Goal: Task Accomplishment & Management: Manage account settings

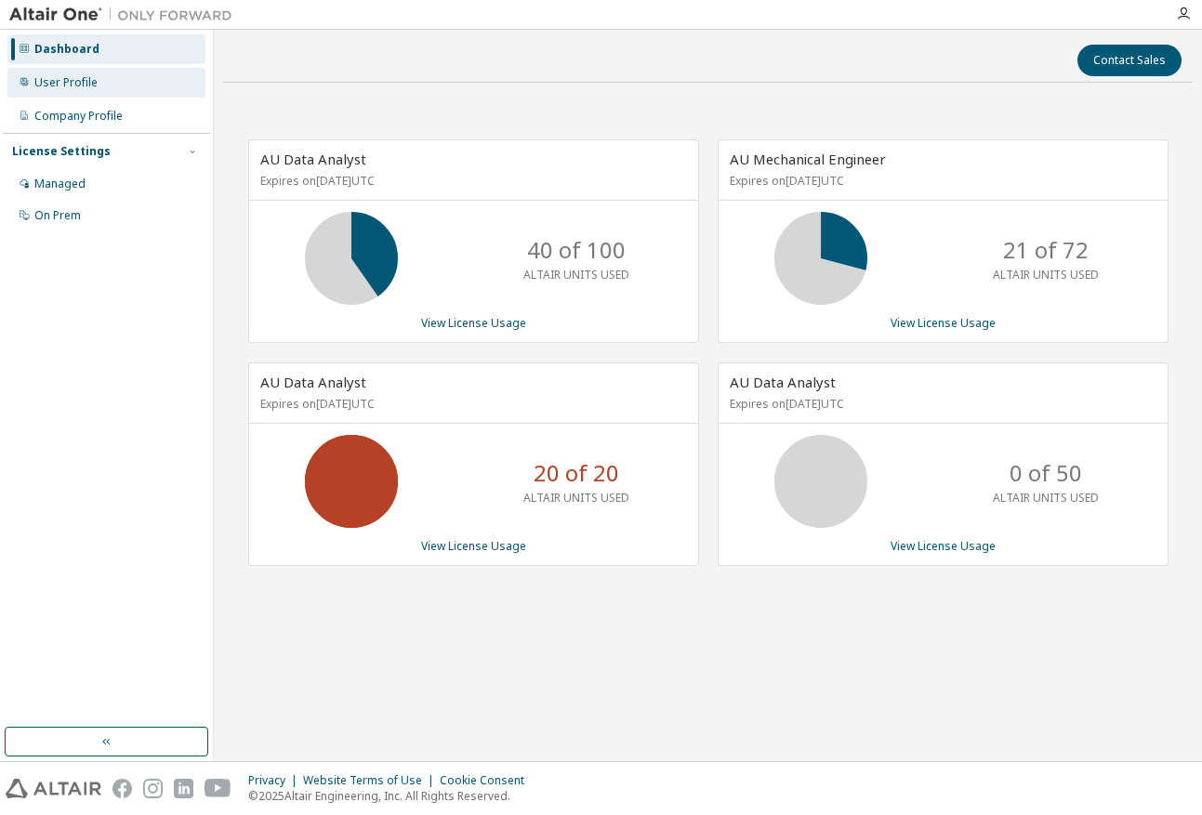
click at [78, 86] on div "User Profile" at bounding box center [65, 82] width 63 height 15
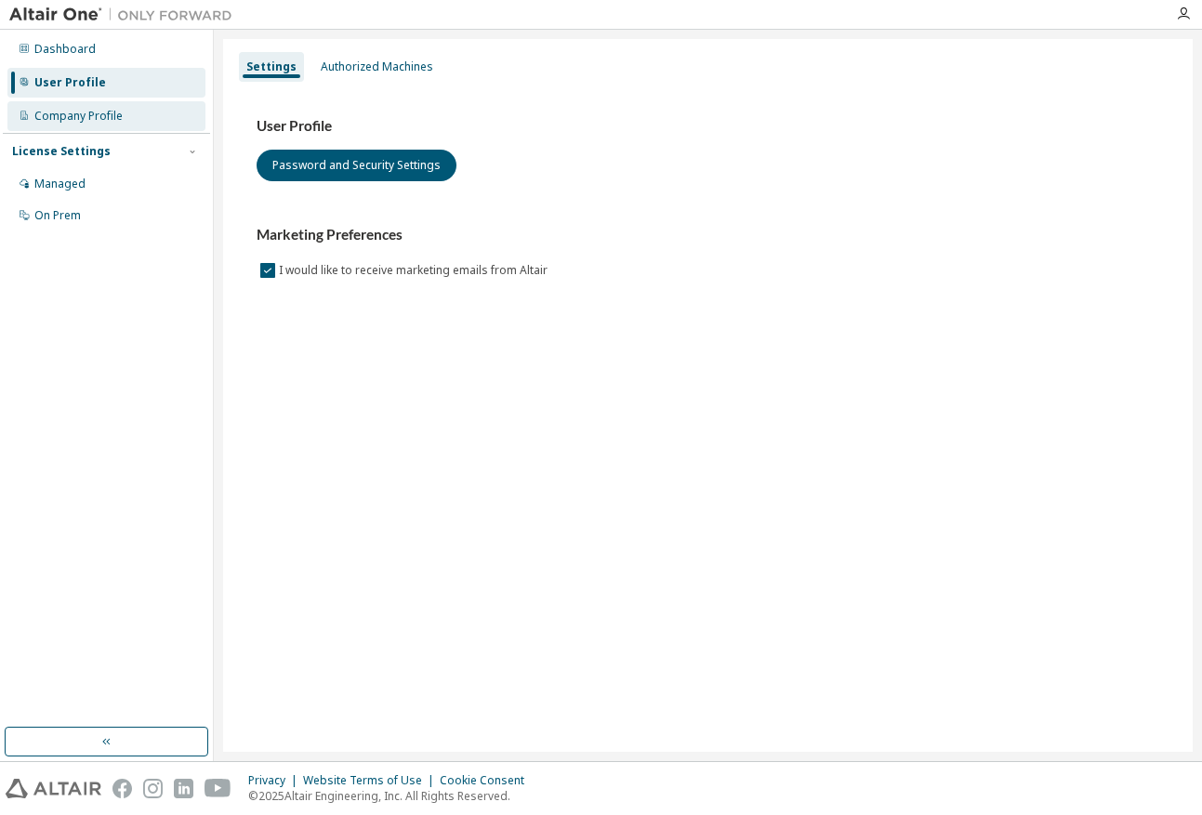
click at [70, 121] on div "Company Profile" at bounding box center [78, 116] width 88 height 15
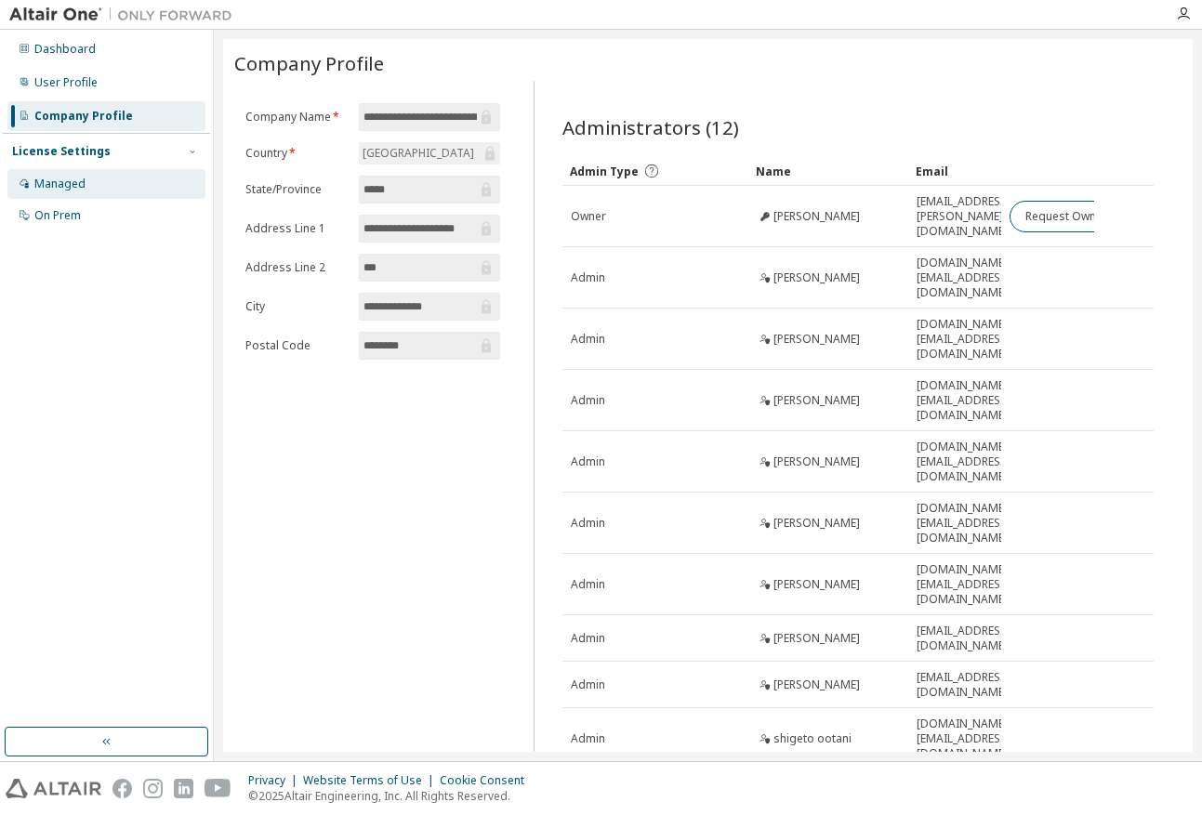
click at [68, 189] on div "Managed" at bounding box center [59, 184] width 51 height 15
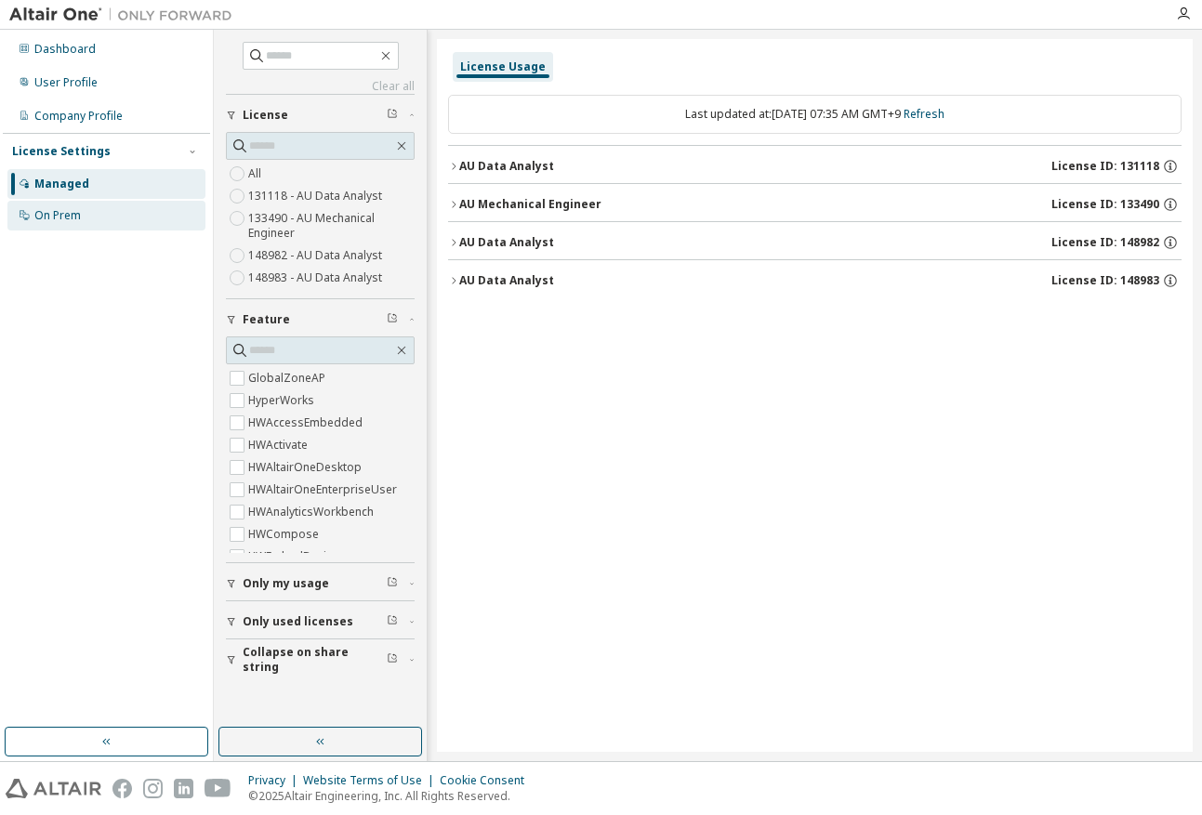
click at [70, 221] on div "On Prem" at bounding box center [57, 215] width 46 height 15
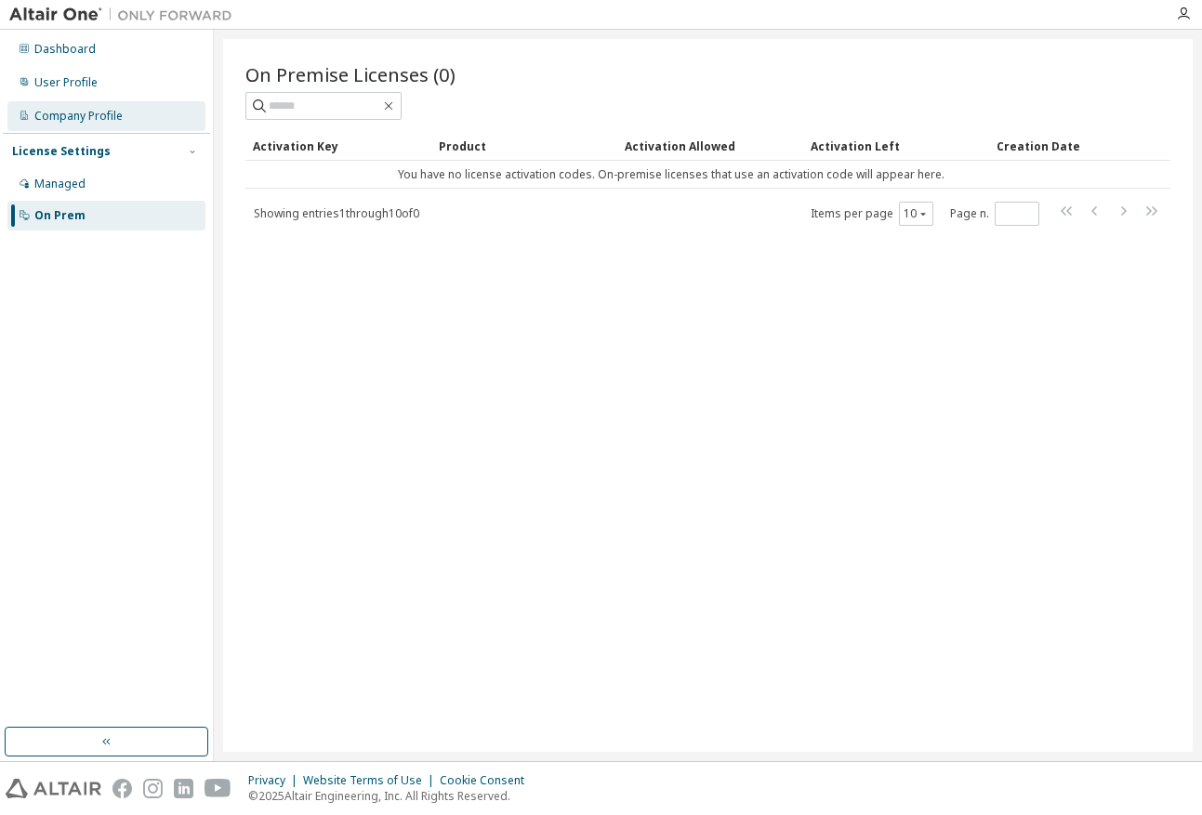
click at [53, 114] on div "Company Profile" at bounding box center [78, 116] width 88 height 15
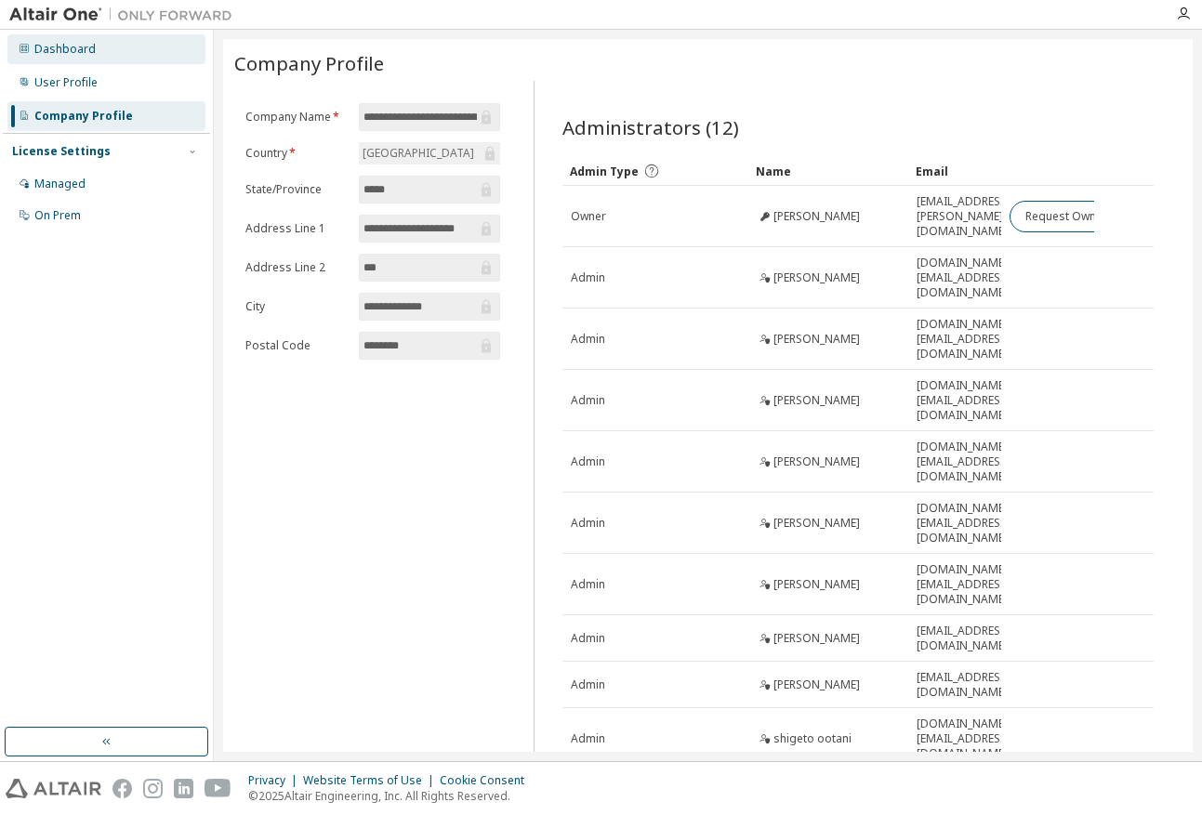
click at [46, 54] on div "Dashboard" at bounding box center [64, 49] width 61 height 15
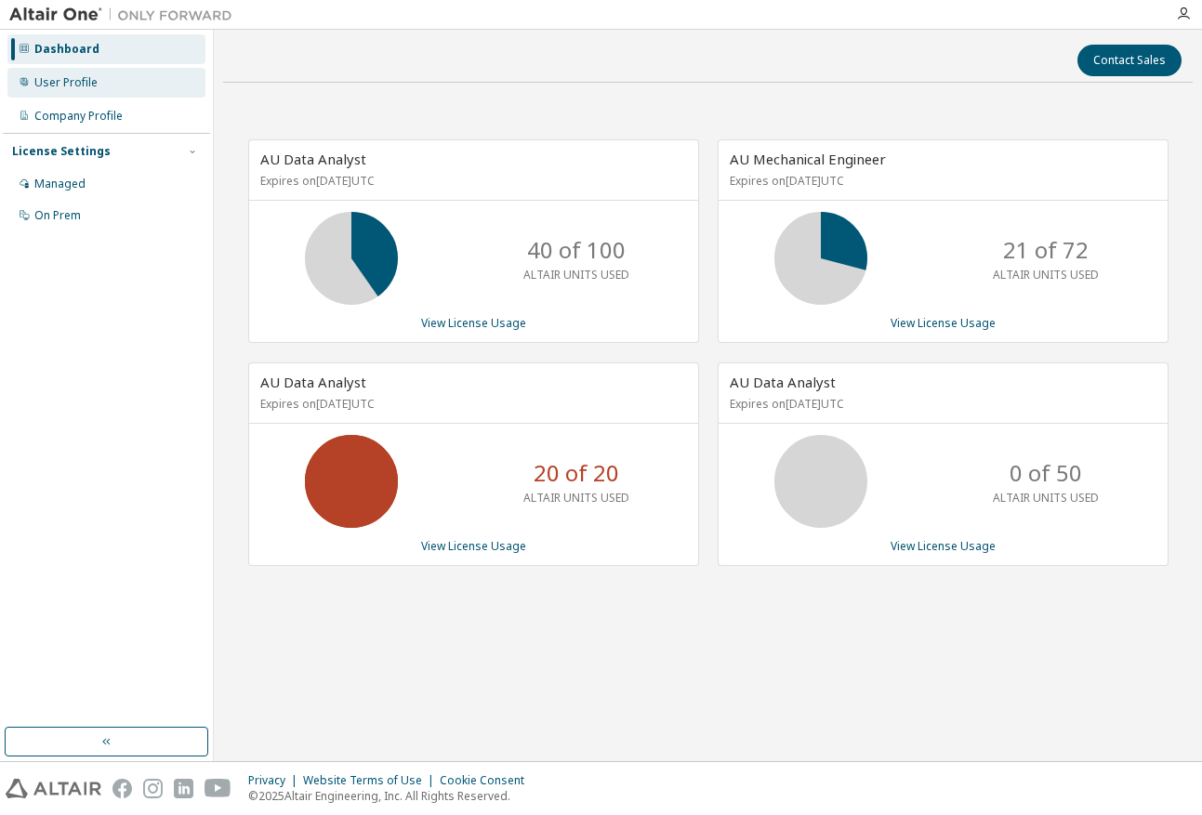
click at [49, 76] on div "User Profile" at bounding box center [65, 82] width 63 height 15
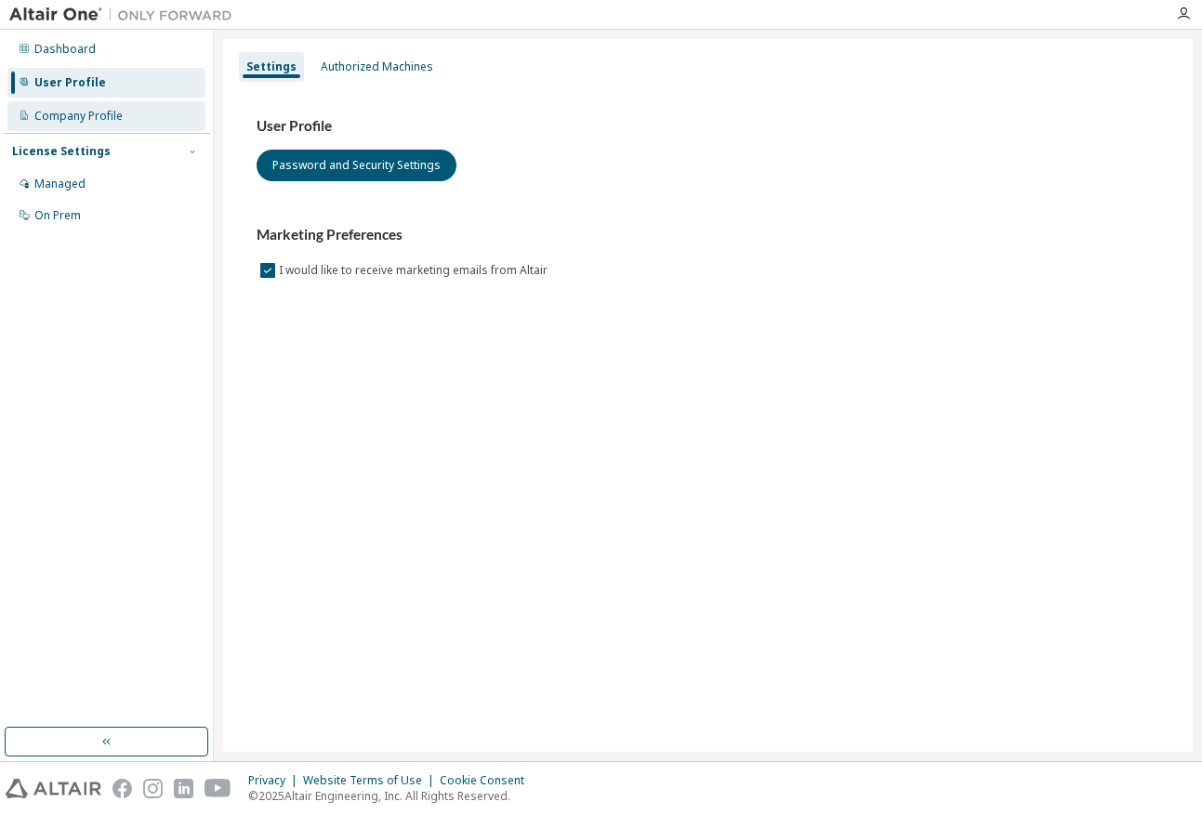
click at [54, 119] on div "Company Profile" at bounding box center [78, 116] width 88 height 15
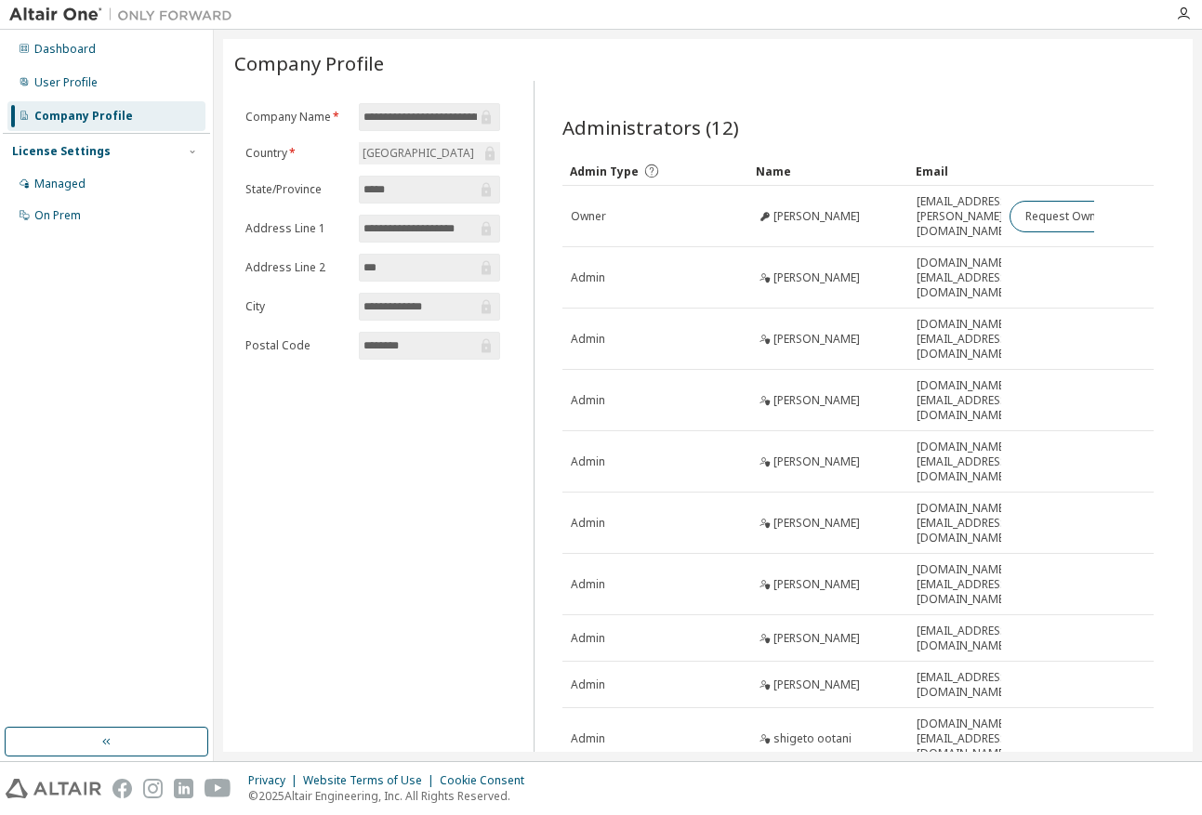
click at [905, 787] on button "10" at bounding box center [899, 794] width 25 height 15
click at [908, 780] on div "100" at bounding box center [956, 781] width 149 height 22
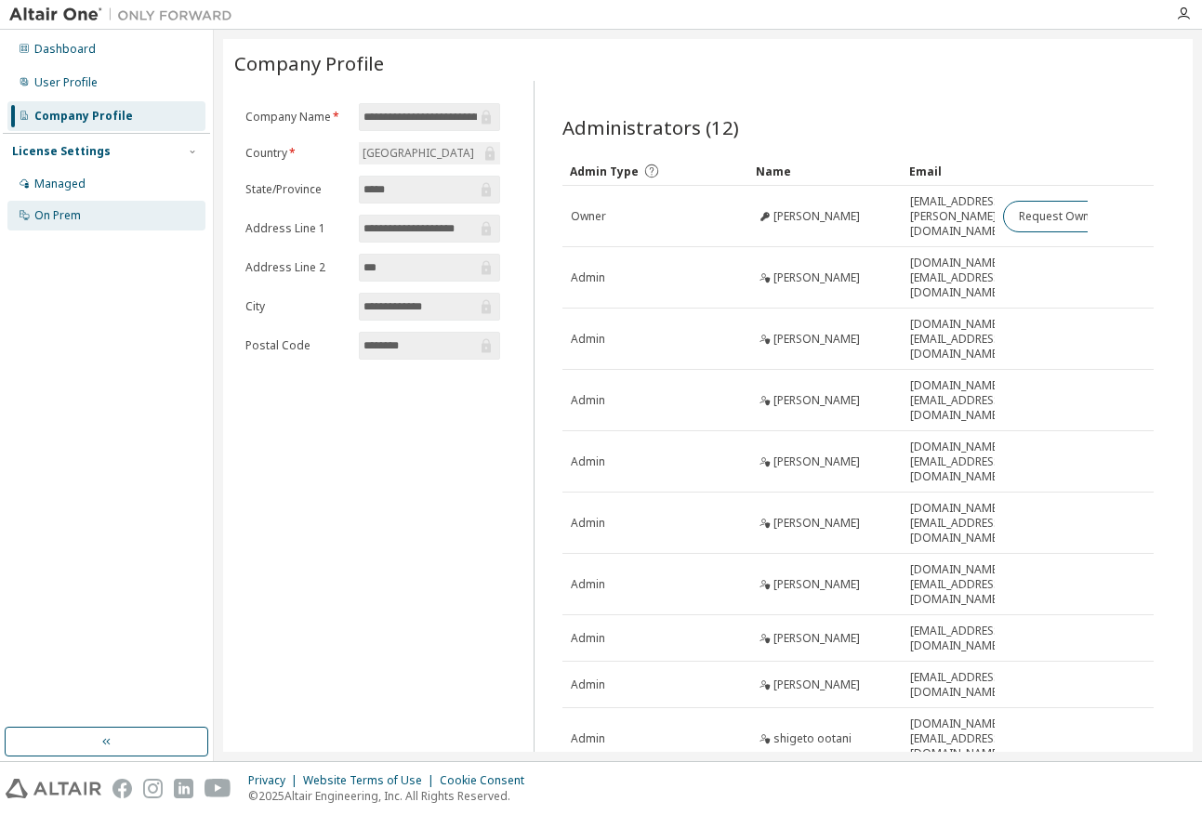
click at [61, 218] on div "On Prem" at bounding box center [57, 215] width 46 height 15
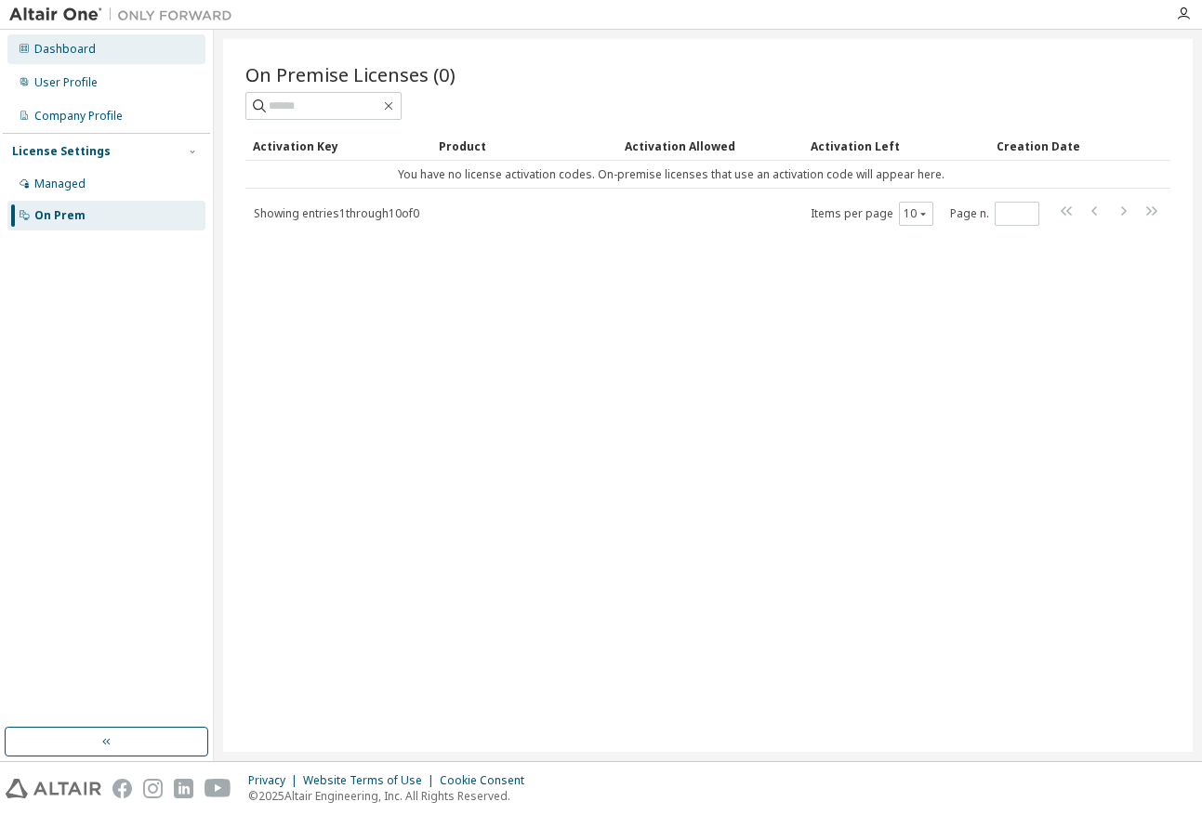
click at [90, 48] on div "Dashboard" at bounding box center [64, 49] width 61 height 15
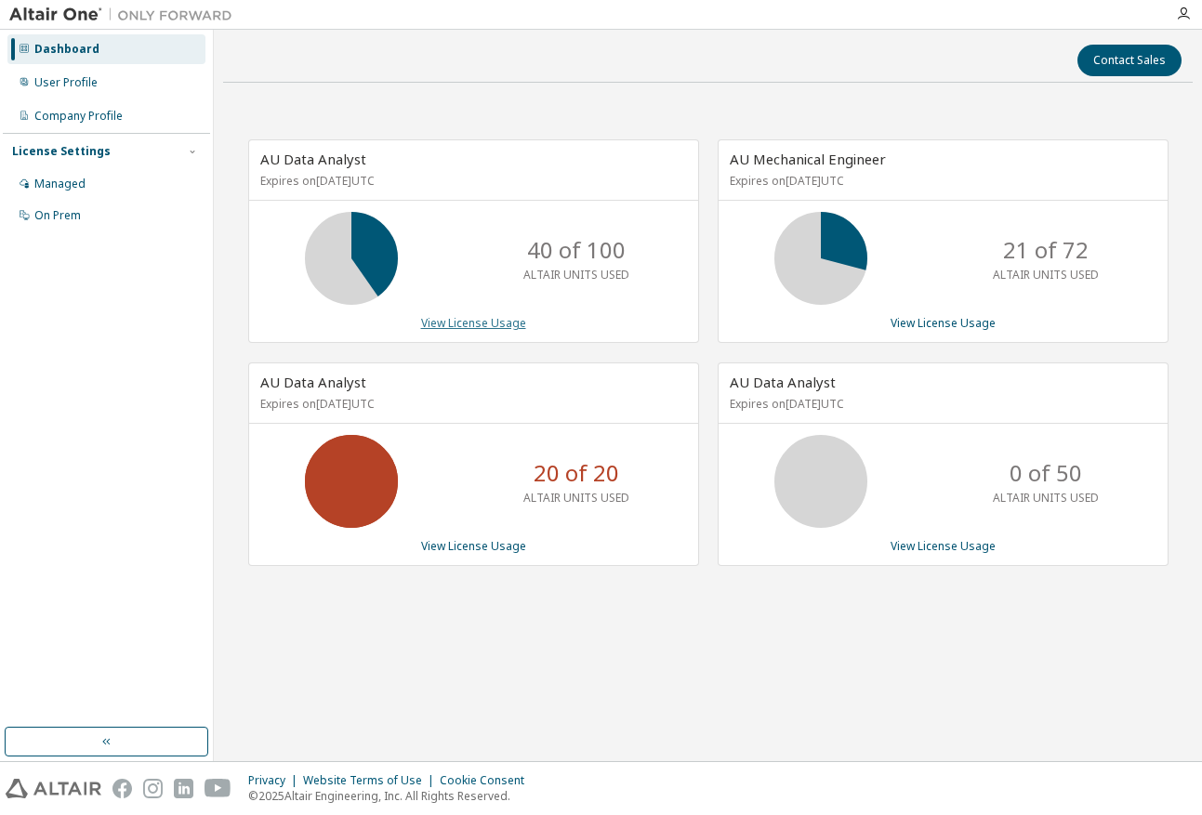
click at [499, 324] on link "View License Usage" at bounding box center [473, 323] width 105 height 16
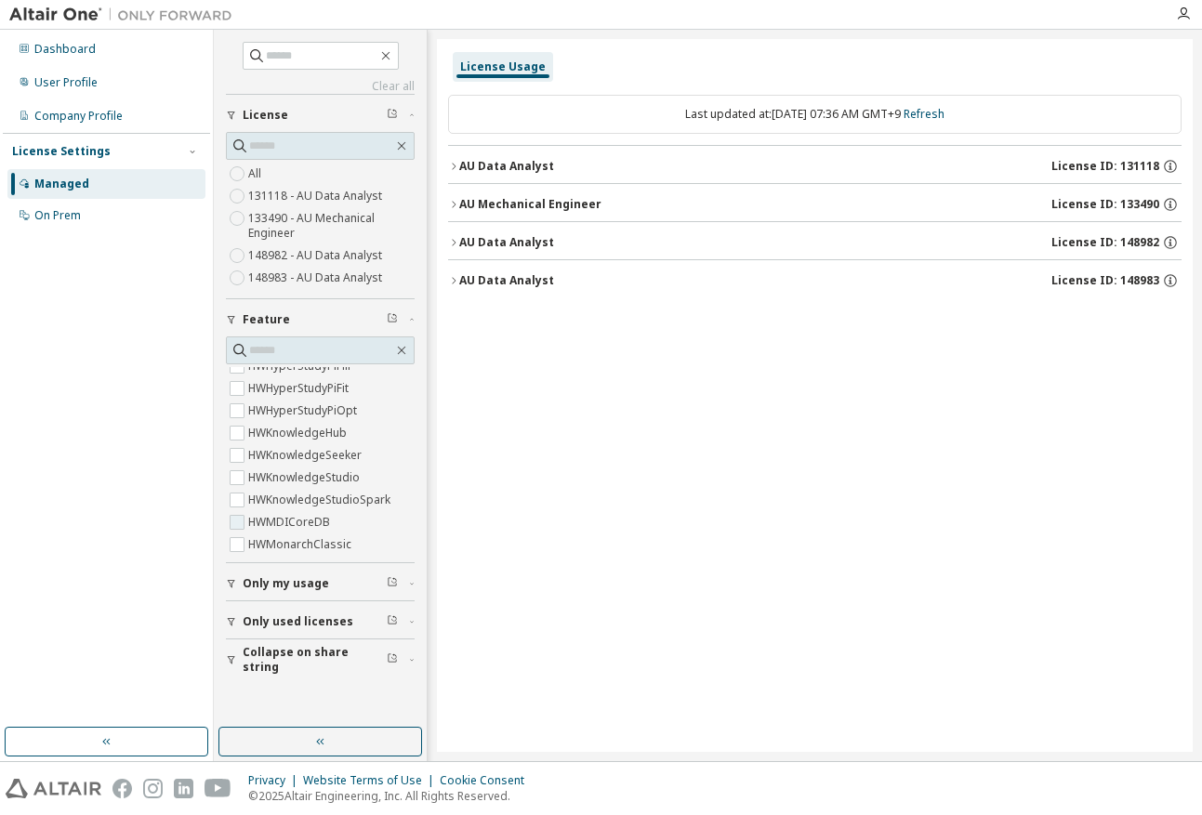
scroll to position [465, 0]
click at [348, 350] on input "text" at bounding box center [321, 350] width 144 height 19
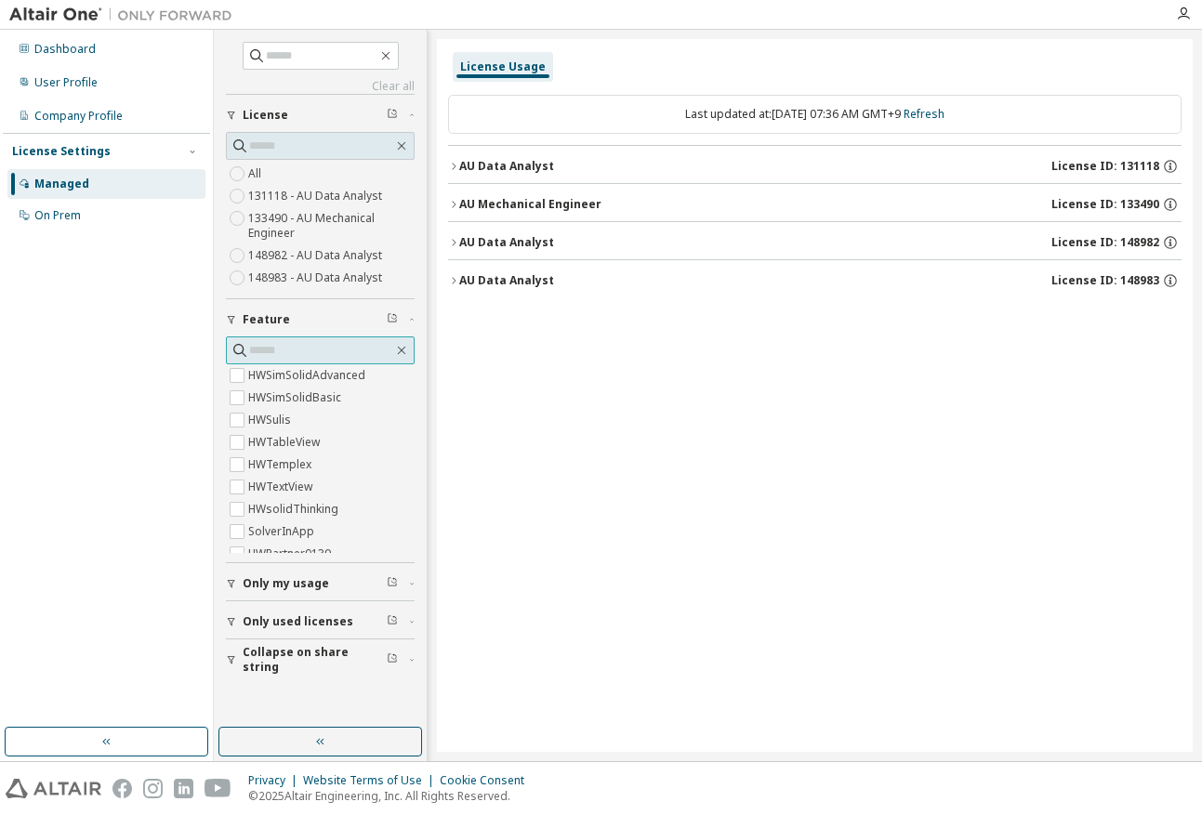
scroll to position [5825, 0]
click at [490, 610] on div "License Usage Last updated at: [DATE] 07:36 AM GMT+9 Refresh AU Data Analyst Li…" at bounding box center [815, 395] width 756 height 713
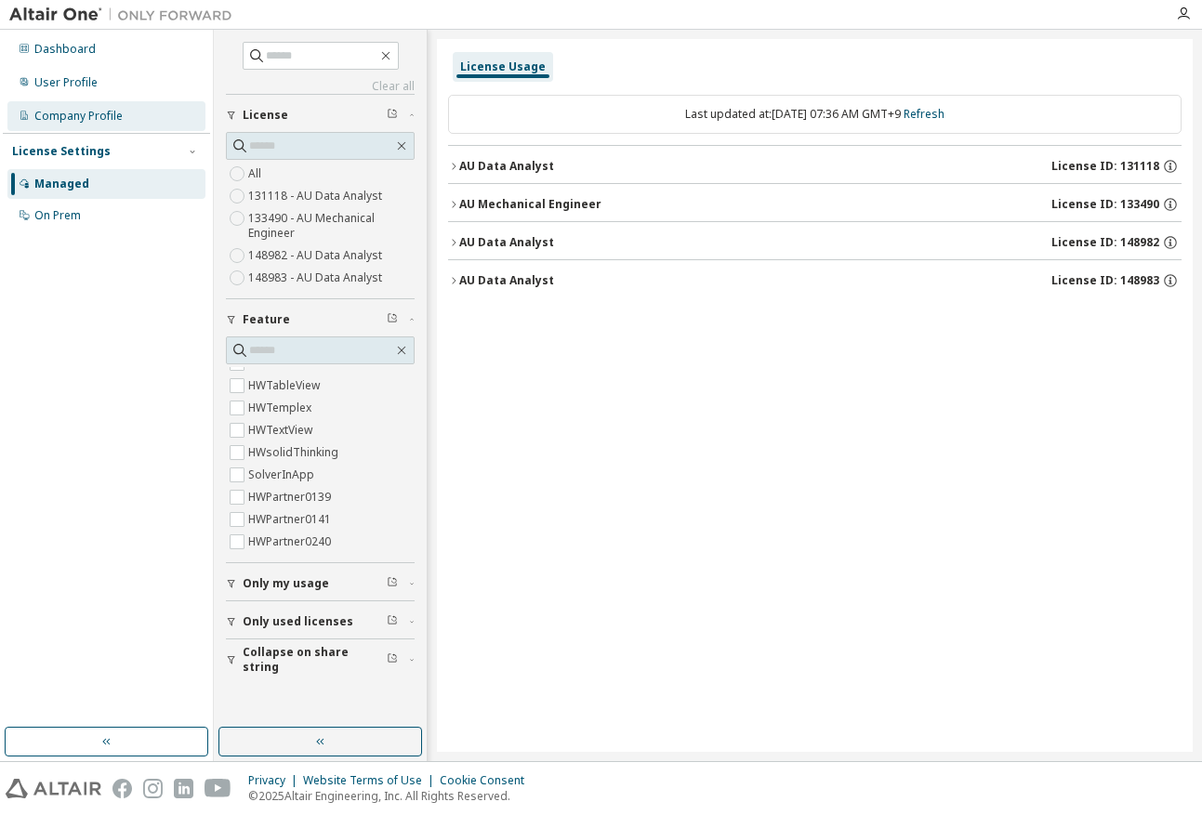
click at [115, 118] on div "Company Profile" at bounding box center [78, 116] width 88 height 15
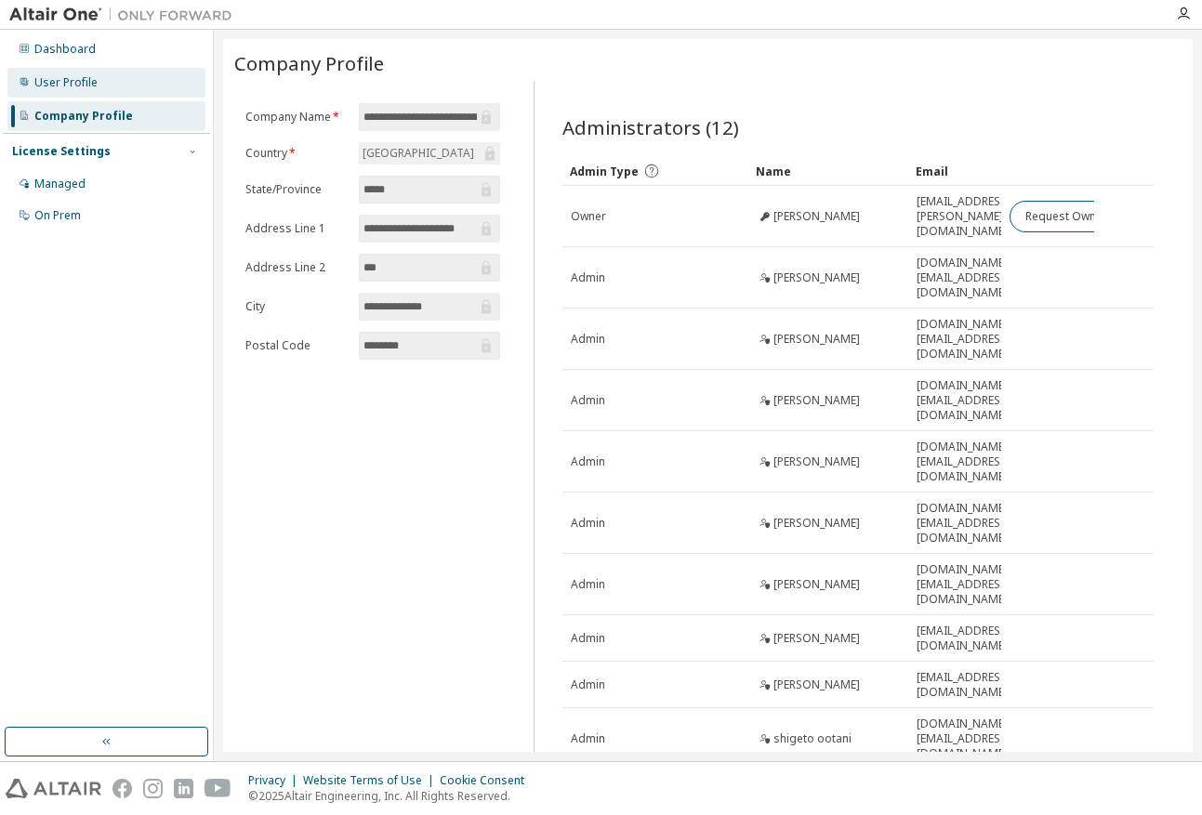
click at [89, 82] on div "User Profile" at bounding box center [65, 82] width 63 height 15
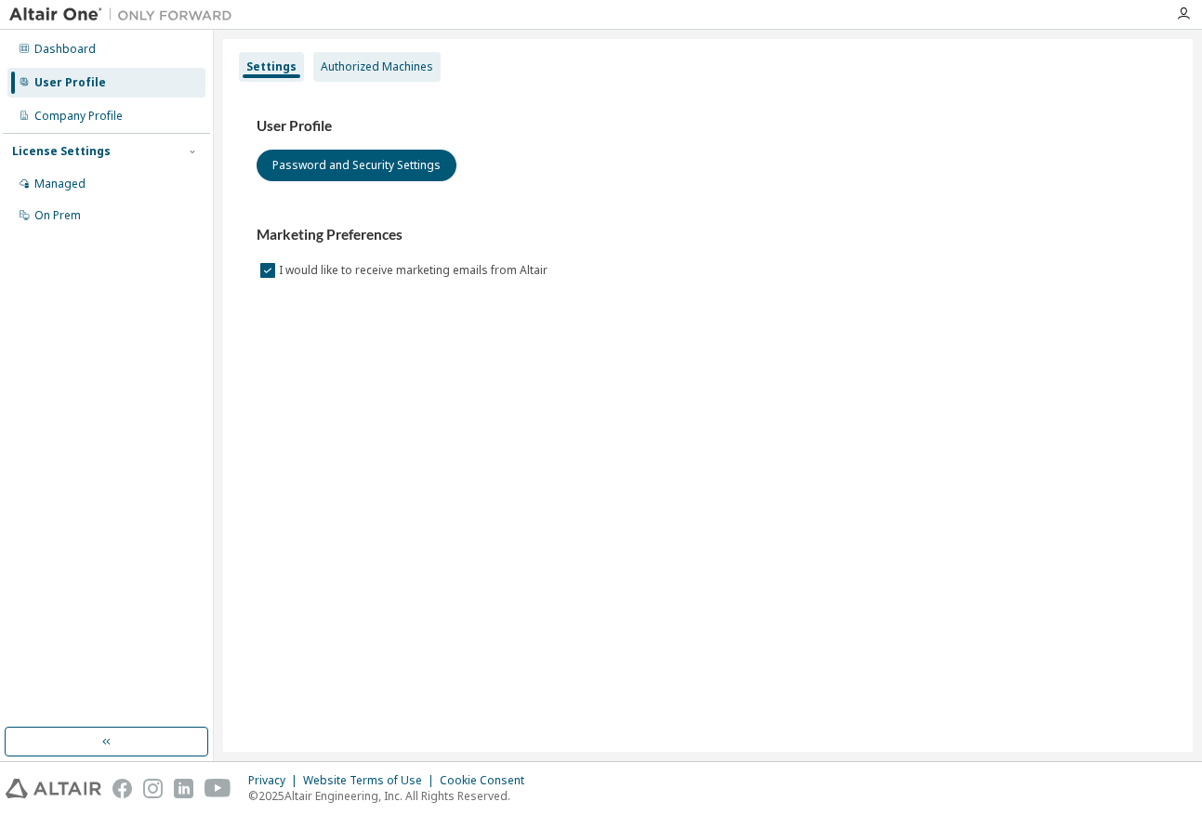
click at [418, 61] on div "Authorized Machines" at bounding box center [377, 66] width 112 height 15
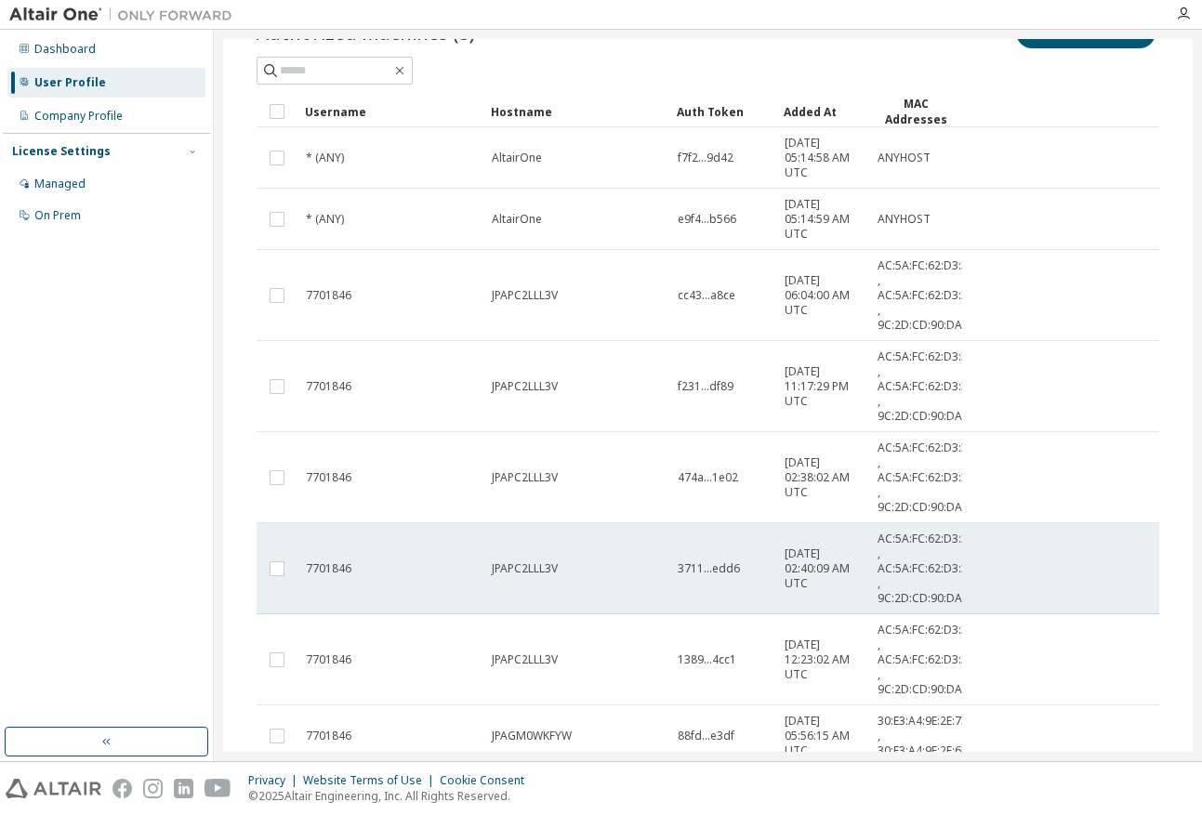
scroll to position [205, 0]
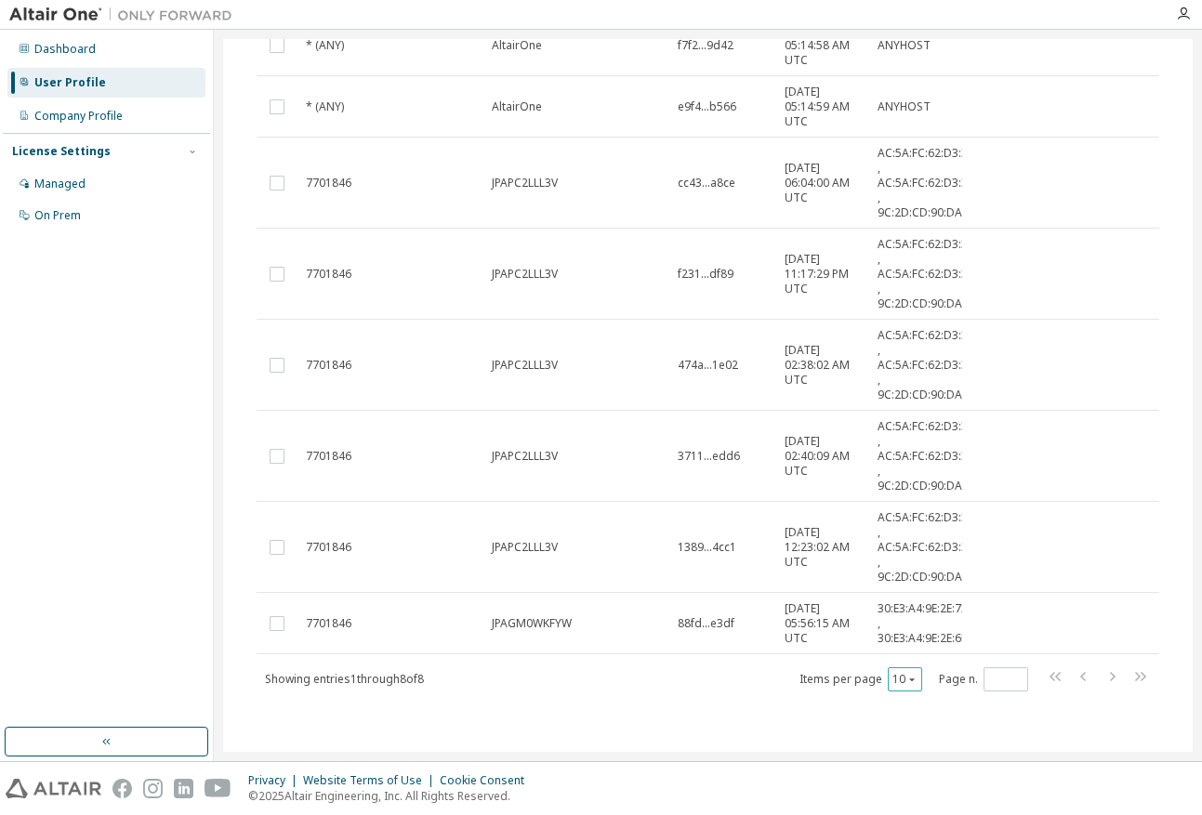
click at [900, 688] on div "10" at bounding box center [905, 680] width 34 height 24
click at [906, 682] on icon "button" at bounding box center [911, 679] width 11 height 11
click at [907, 795] on div "100" at bounding box center [953, 794] width 149 height 22
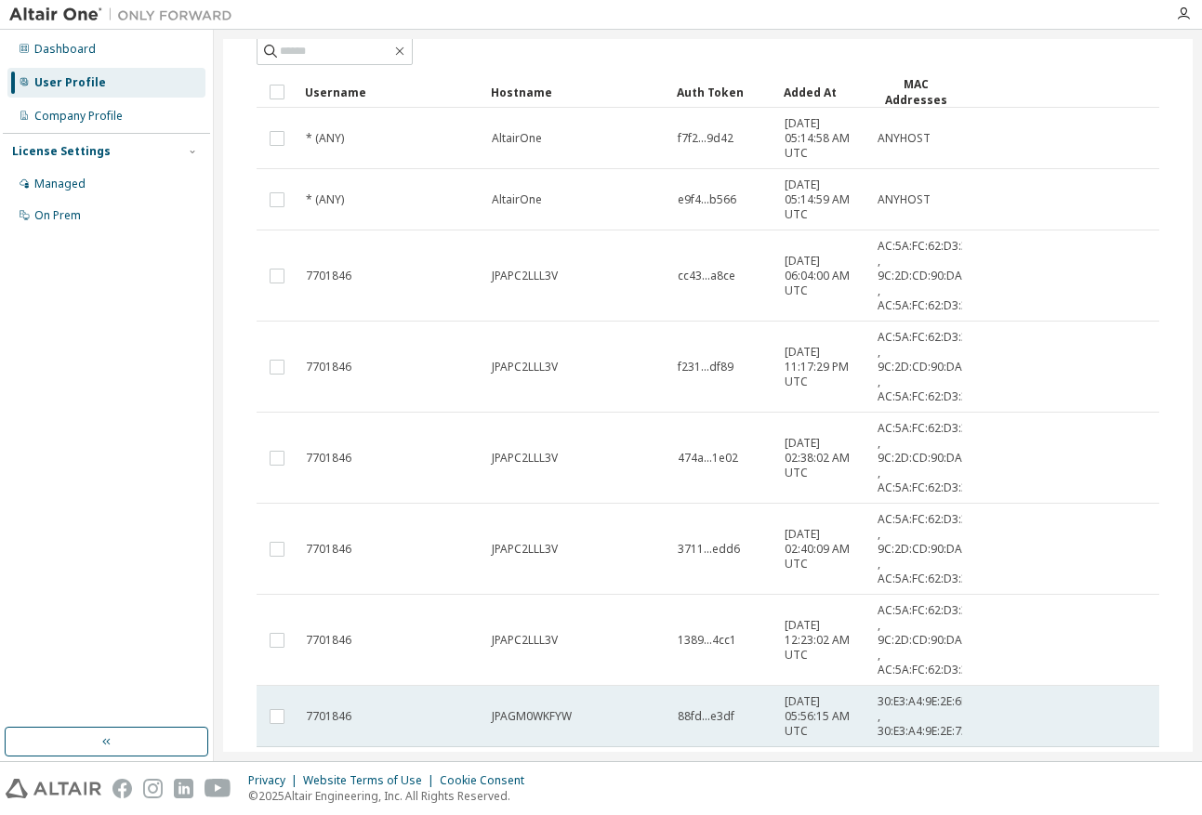
scroll to position [20, 0]
